Goal: Task Accomplishment & Management: Use online tool/utility

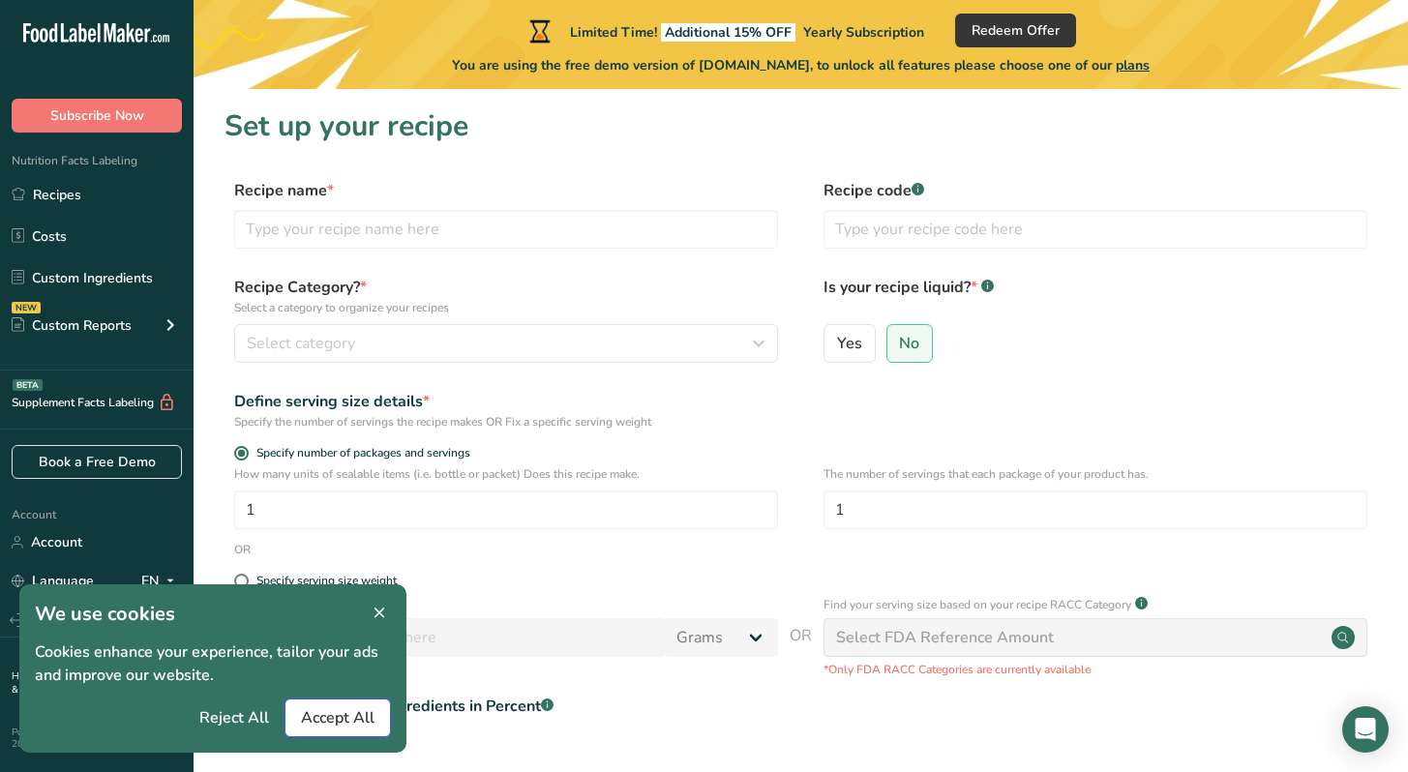
click at [319, 723] on span "Accept All" at bounding box center [338, 718] width 74 height 23
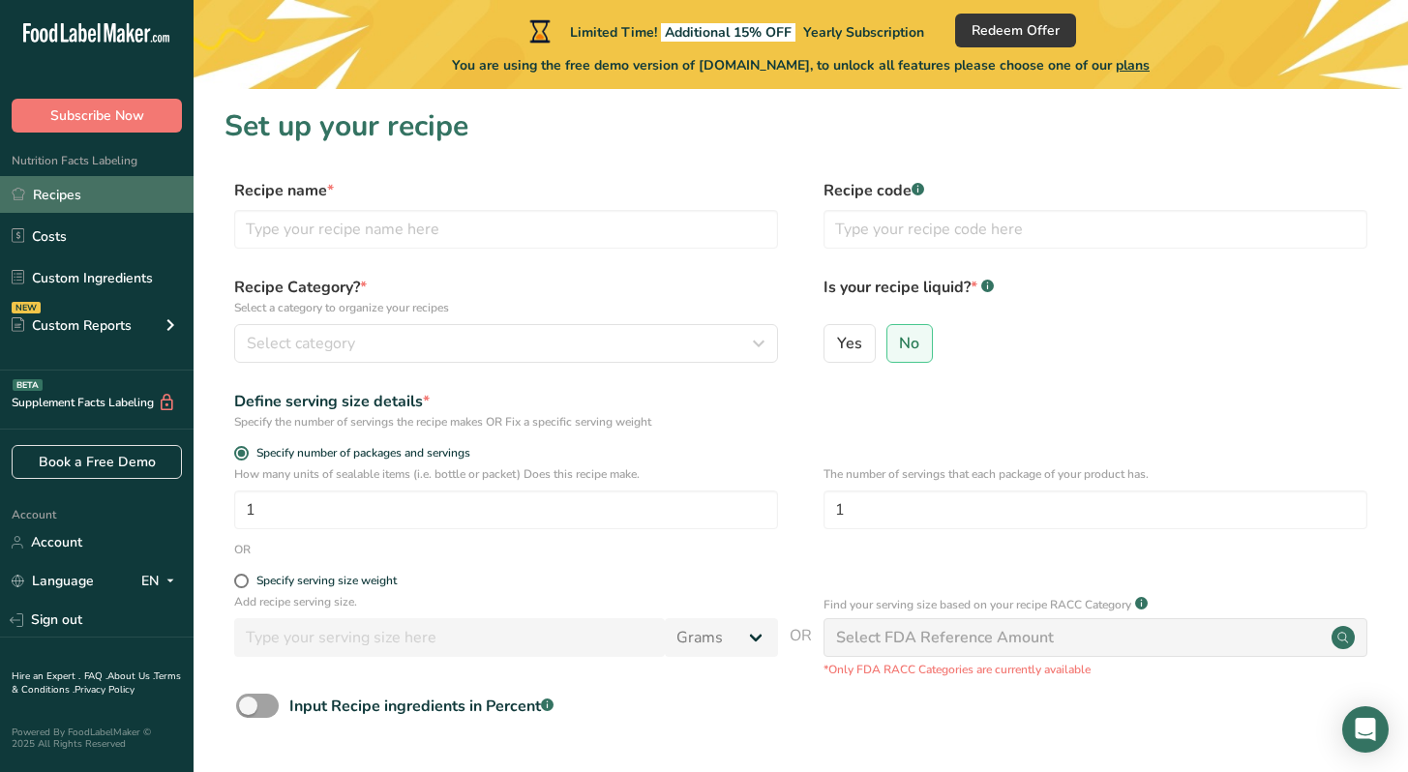
click at [111, 198] on link "Recipes" at bounding box center [97, 194] width 194 height 37
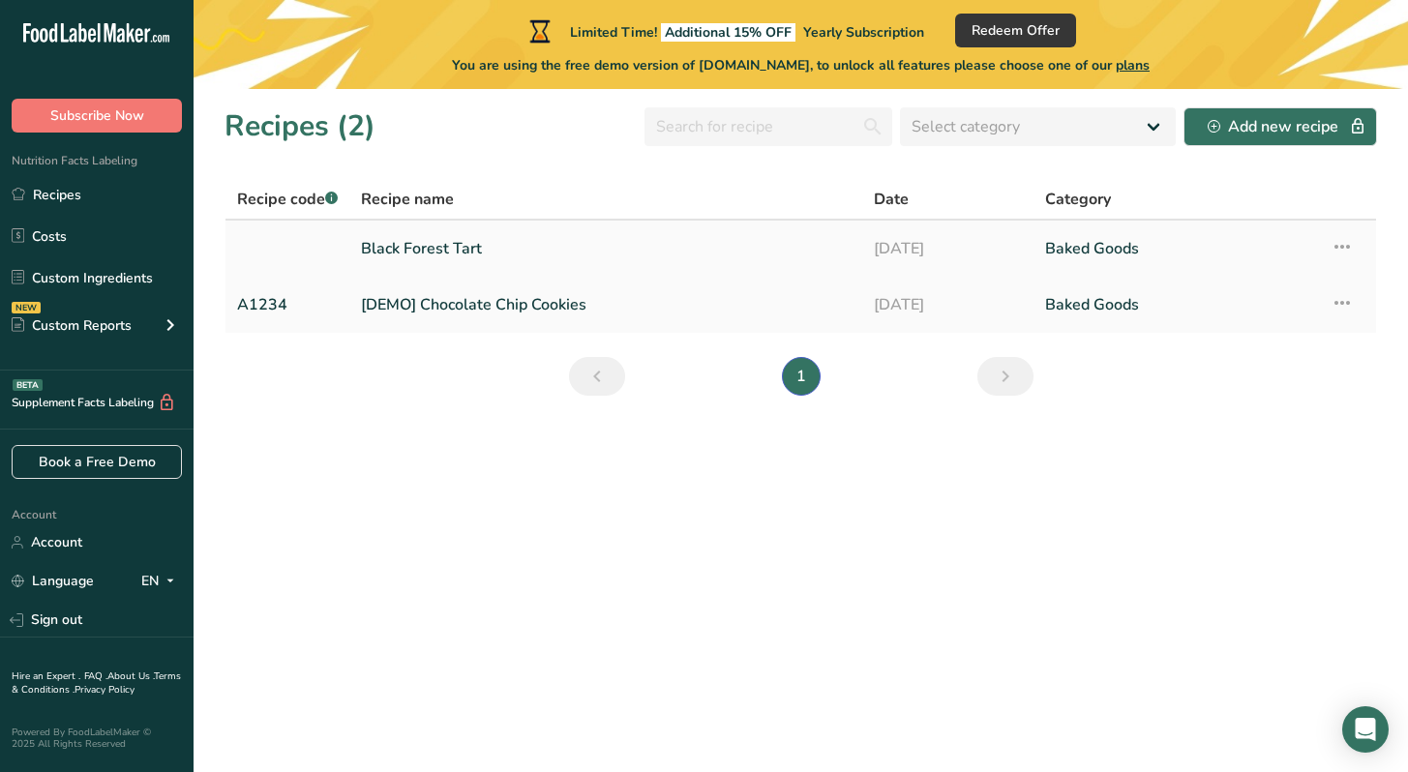
click at [488, 252] on link "Black Forest Tart" at bounding box center [606, 248] width 490 height 41
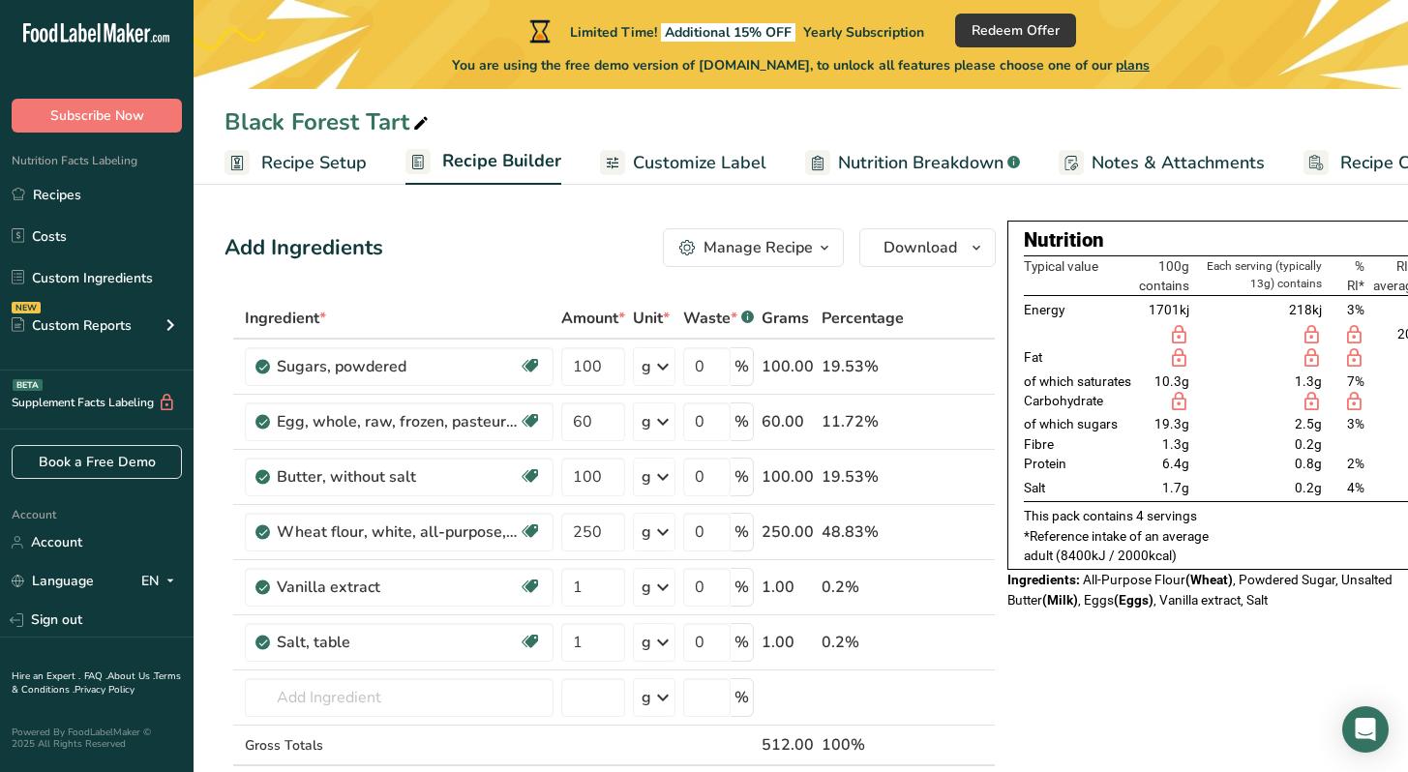
click at [650, 166] on span "Customize Label" at bounding box center [700, 163] width 134 height 26
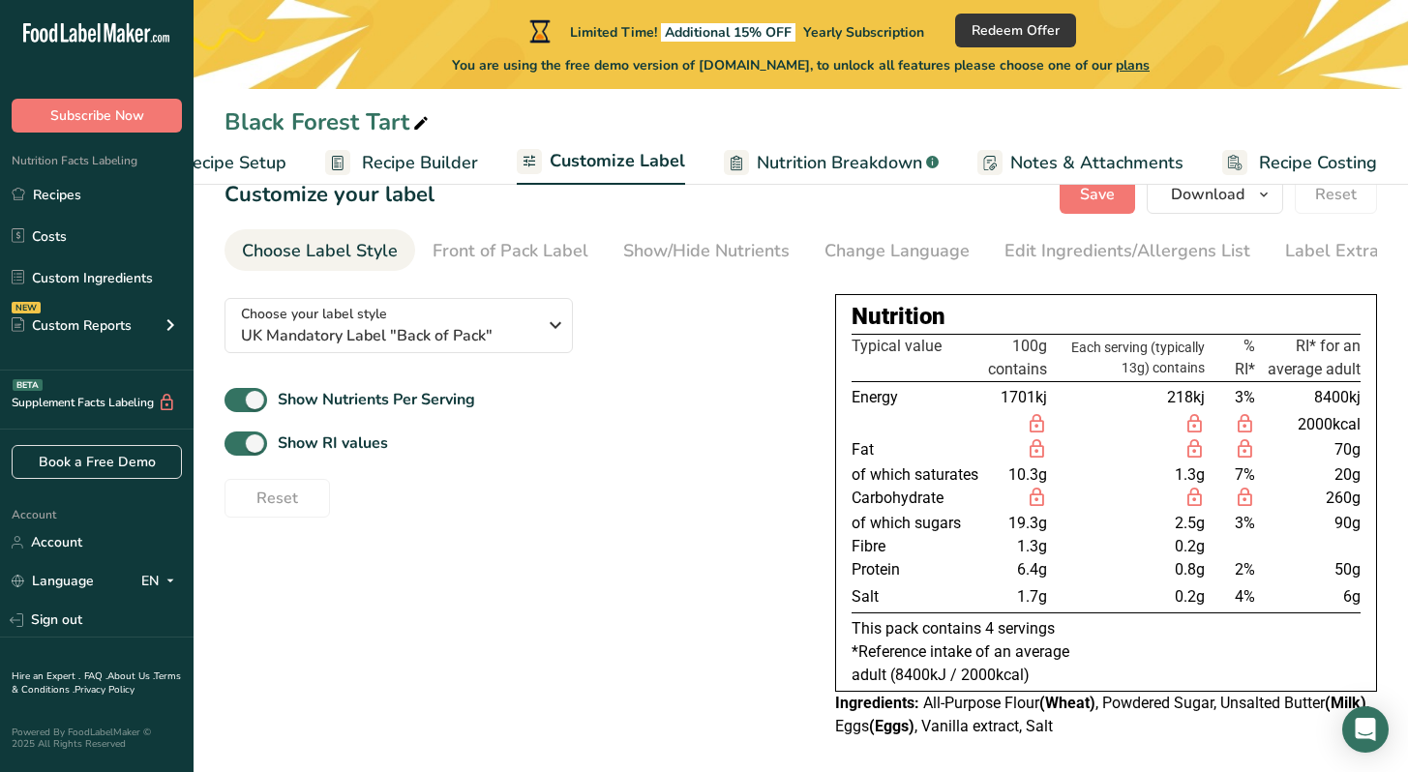
scroll to position [57, 0]
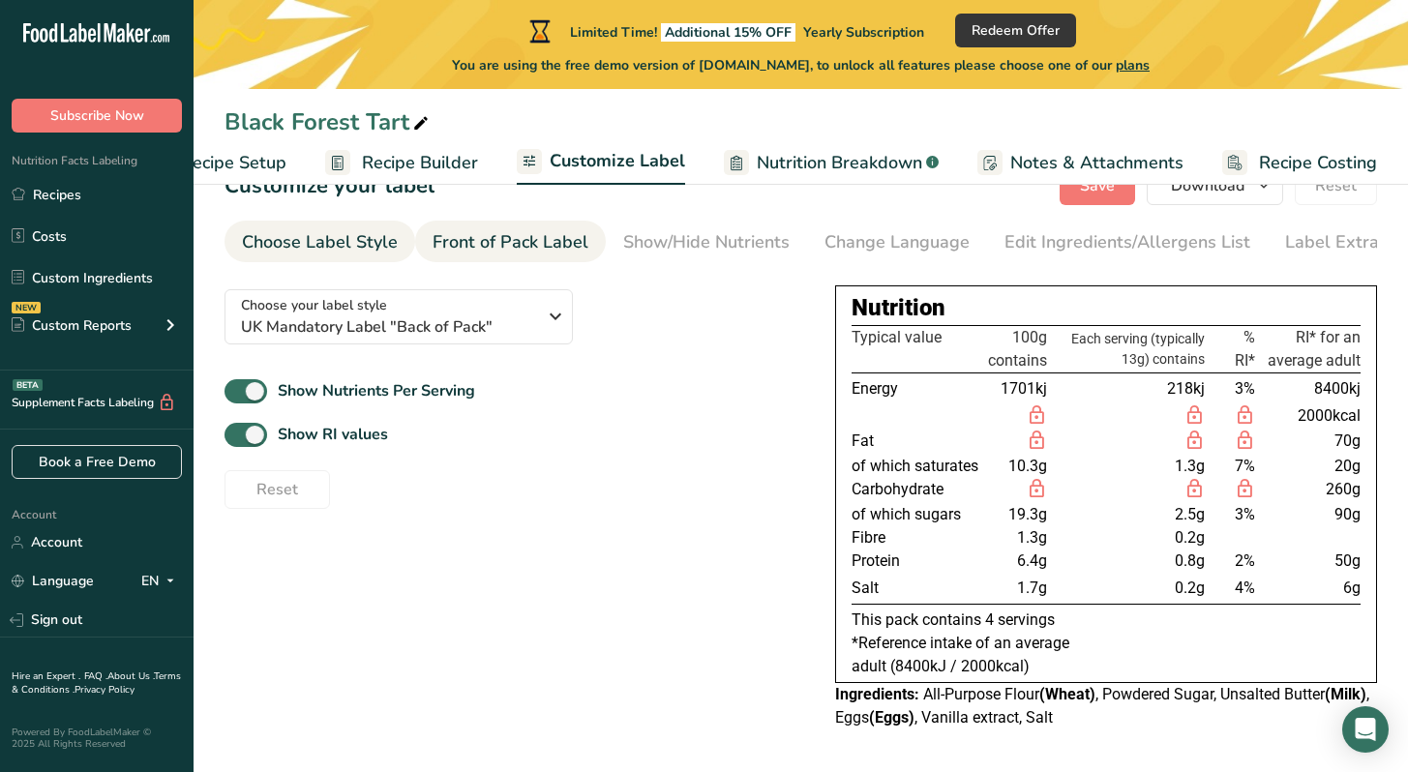
click at [474, 243] on div "Front of Pack Label" at bounding box center [511, 242] width 156 height 26
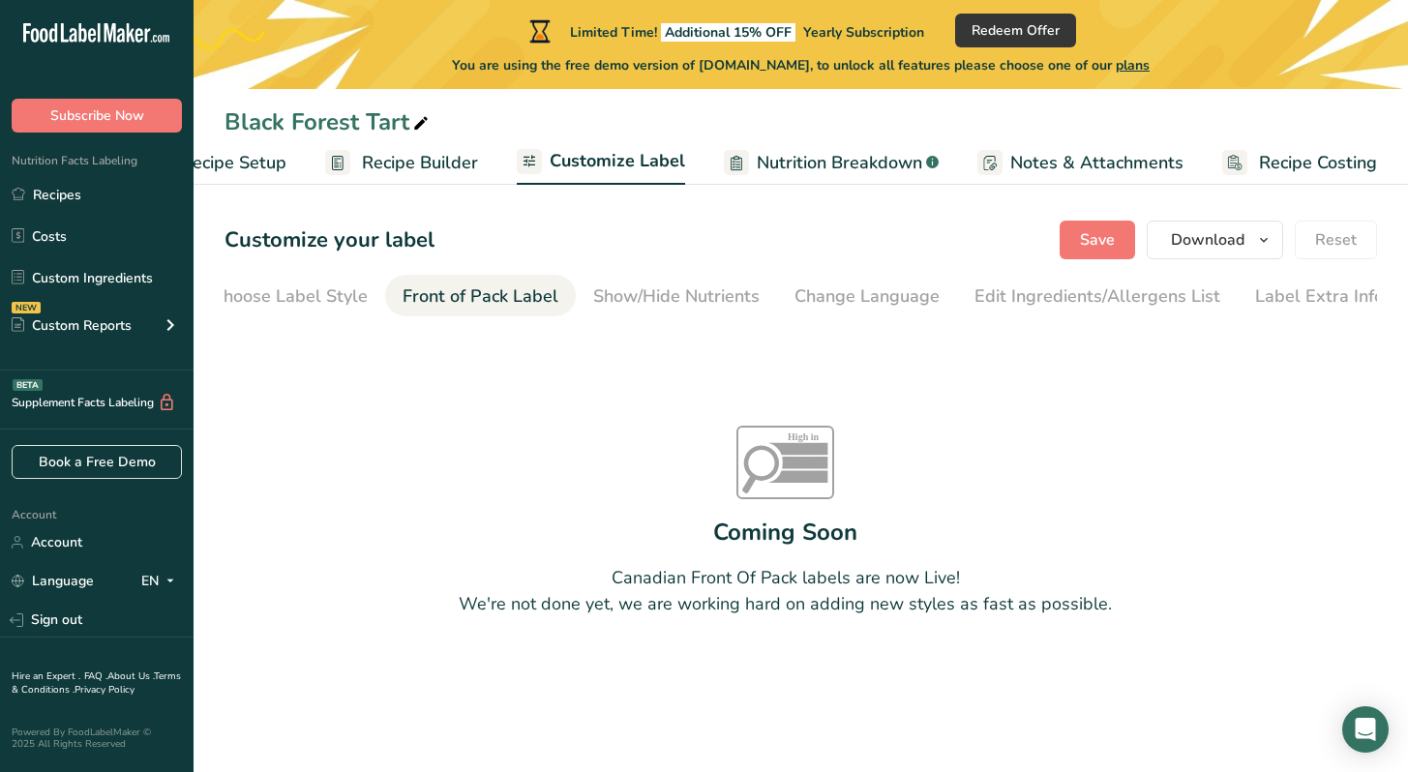
scroll to position [0, 38]
click at [639, 297] on div "Show/Hide Nutrients" at bounding box center [669, 297] width 166 height 26
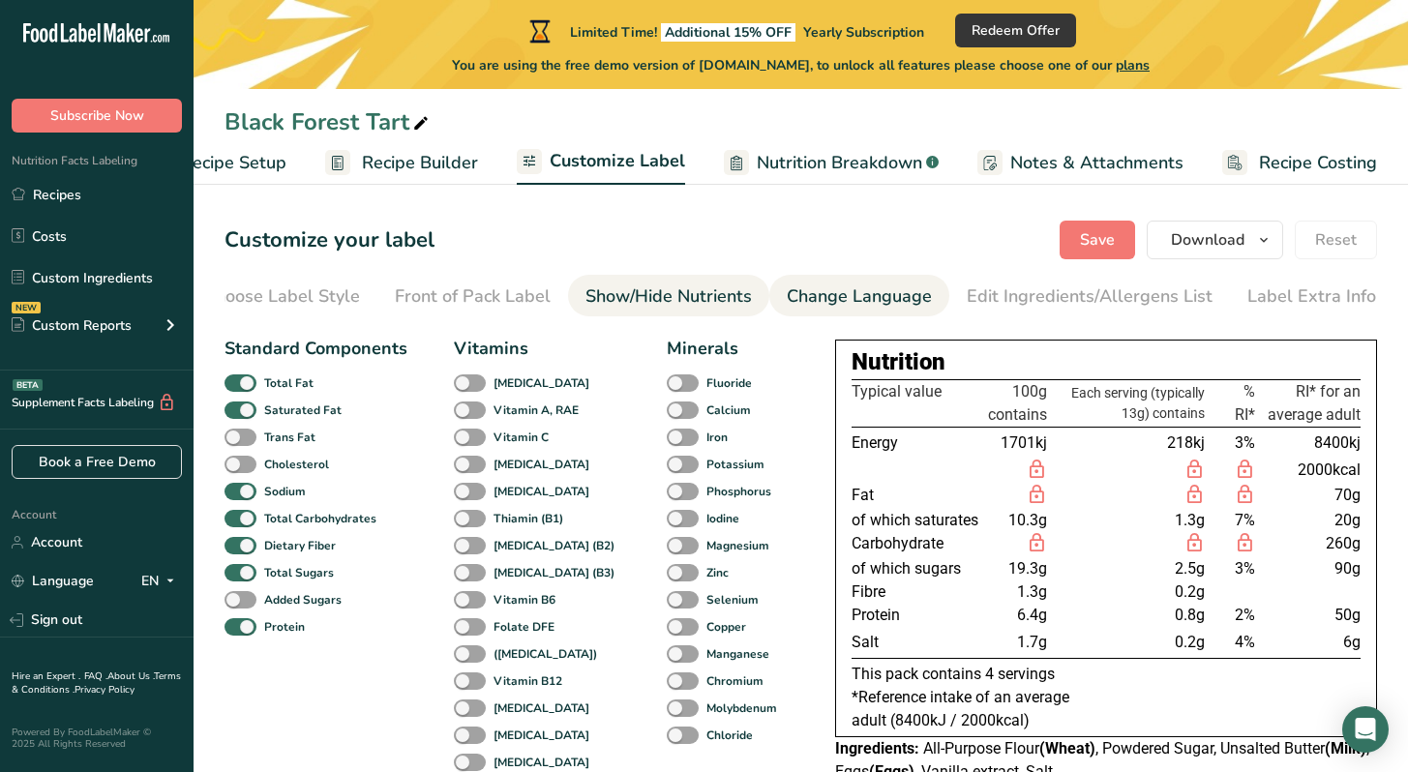
click at [815, 300] on div "Change Language" at bounding box center [859, 297] width 145 height 26
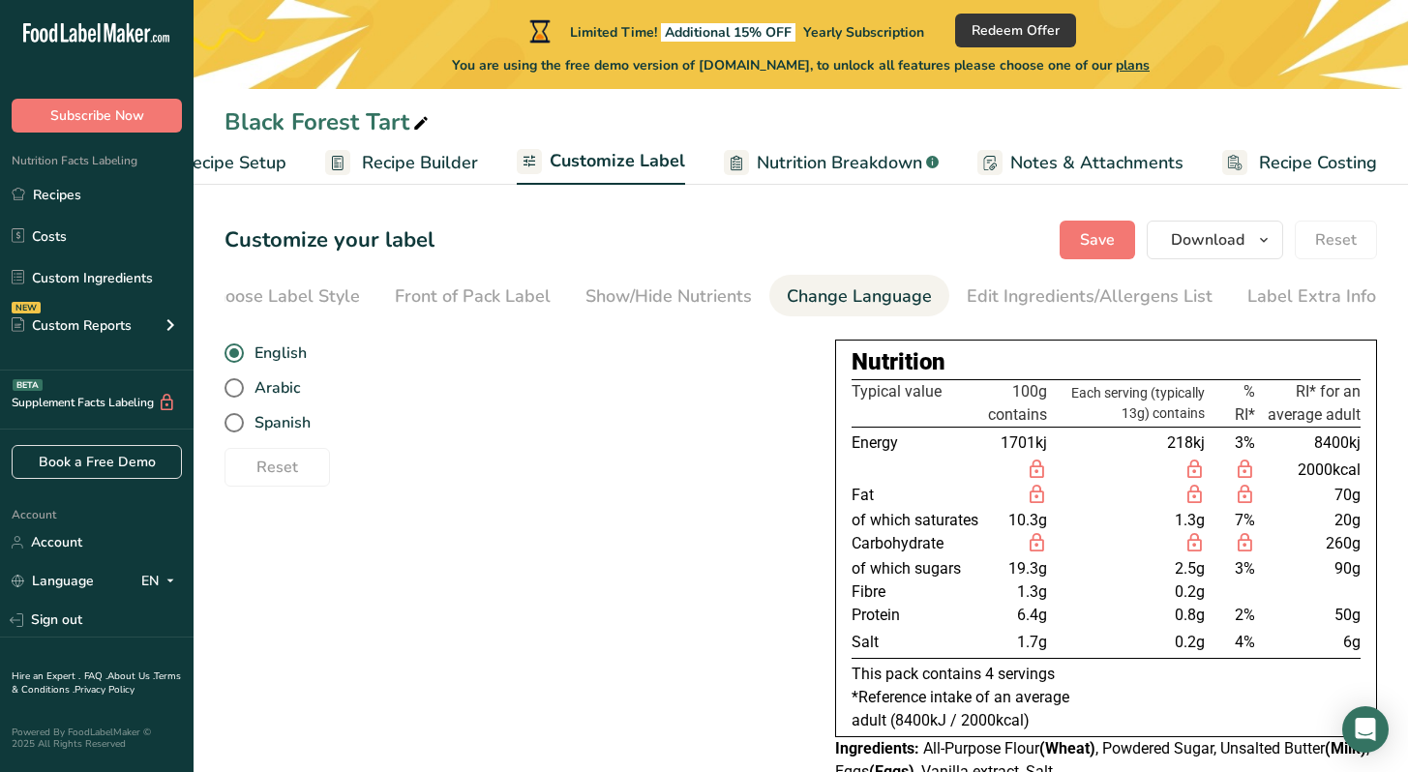
click at [1082, 273] on section "Customize your label Save Download Choose what to show on your downloaded label…" at bounding box center [801, 508] width 1215 height 637
click at [1082, 291] on div "Edit Ingredients/Allergens List" at bounding box center [1090, 297] width 246 height 26
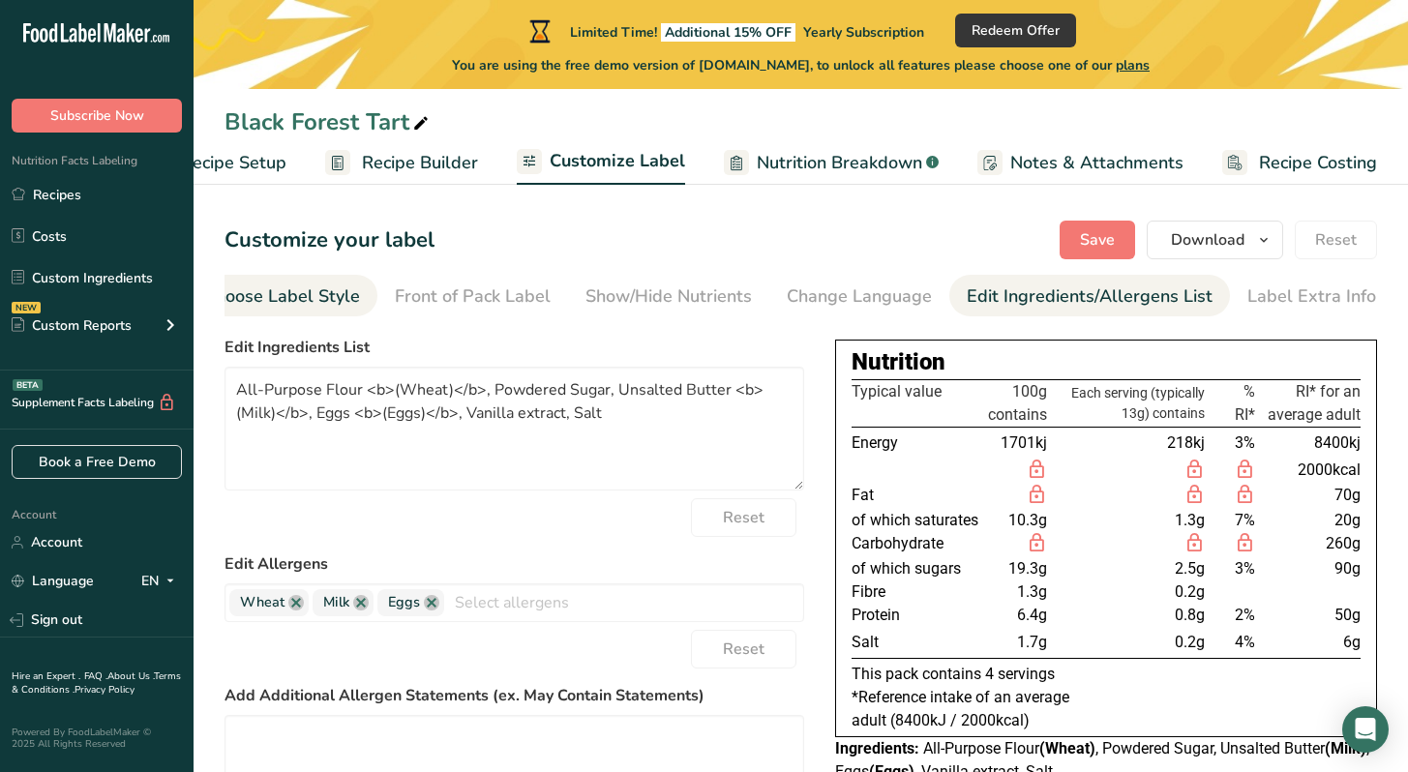
click at [269, 296] on div "Choose Label Style" at bounding box center [282, 297] width 156 height 26
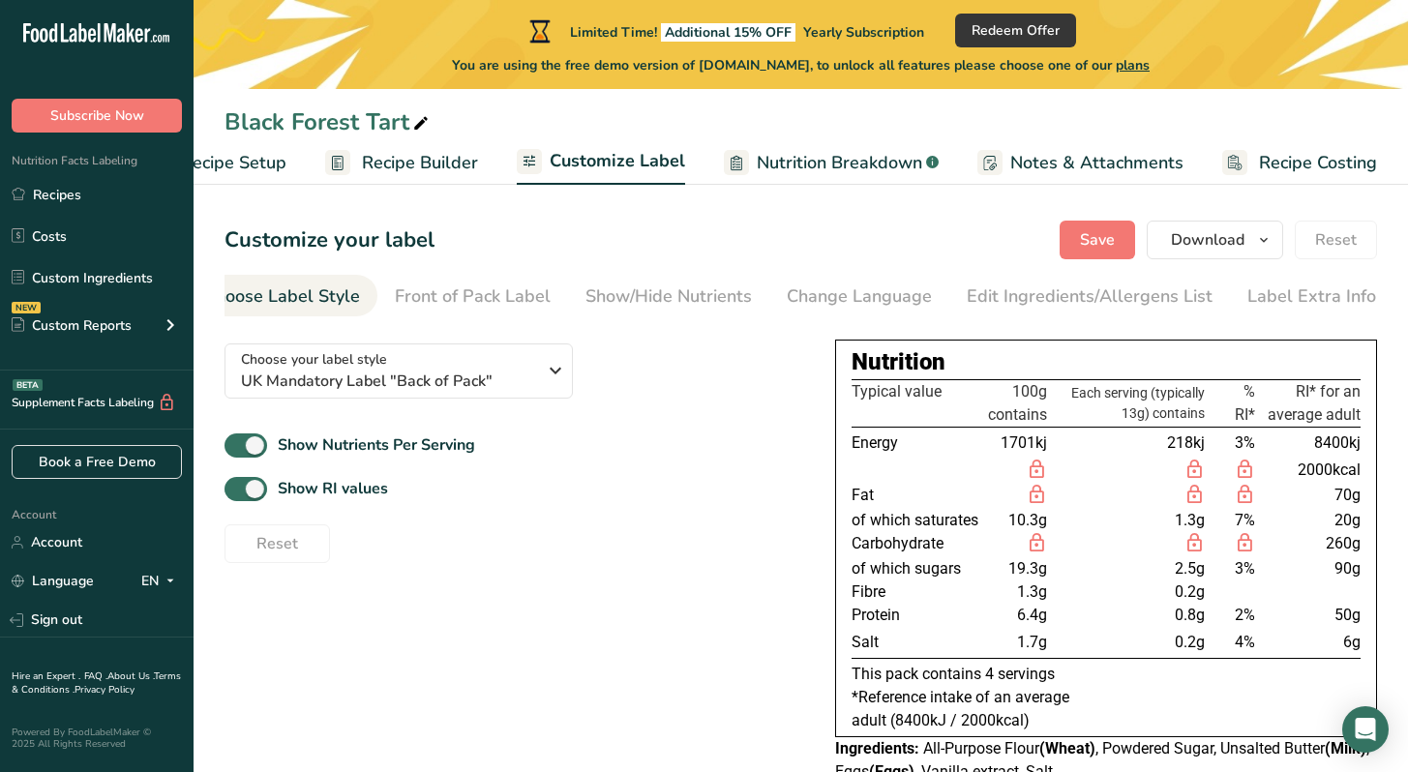
scroll to position [0, 0]
